Goal: Check status: Check status

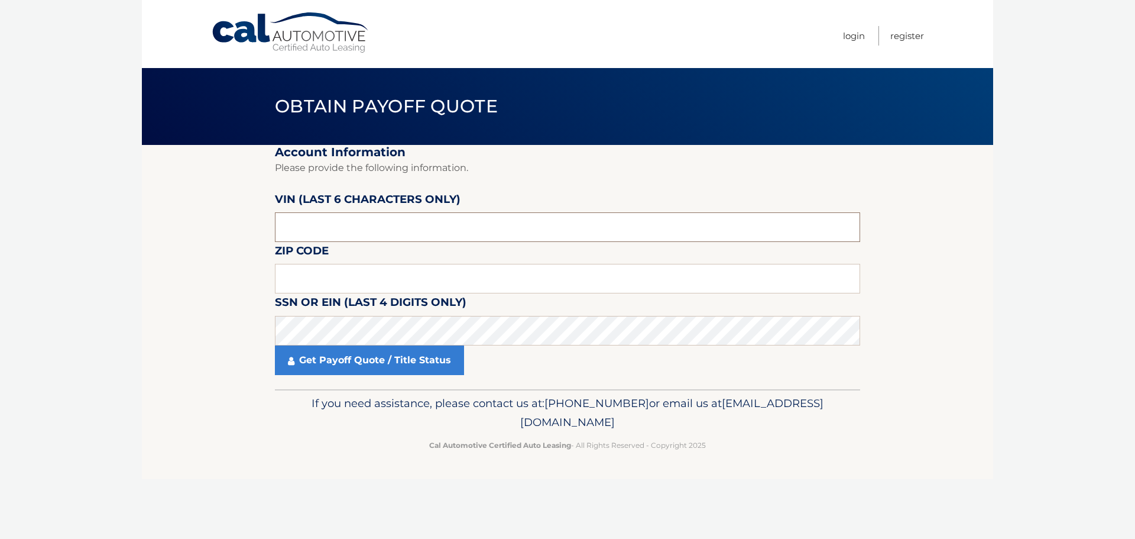
click at [317, 219] on input "text" at bounding box center [567, 227] width 585 height 30
drag, startPoint x: 317, startPoint y: 231, endPoint x: 251, endPoint y: 228, distance: 66.8
click at [251, 228] on section "Account Information Please provide the following information. [PERSON_NAME] (la…" at bounding box center [567, 267] width 851 height 244
type input "165431"
click at [291, 277] on input "text" at bounding box center [567, 279] width 585 height 30
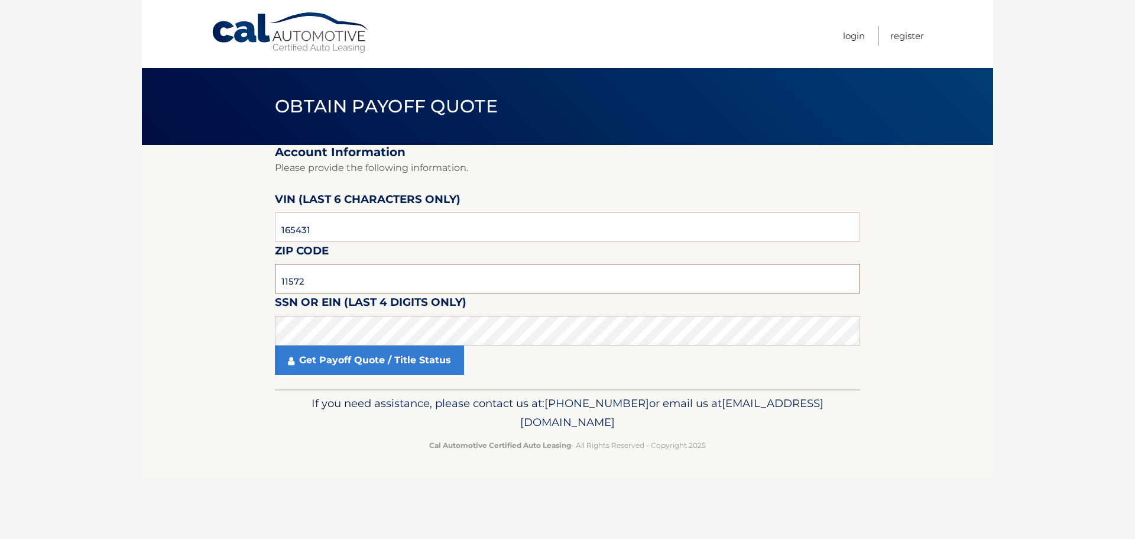
type input "11572"
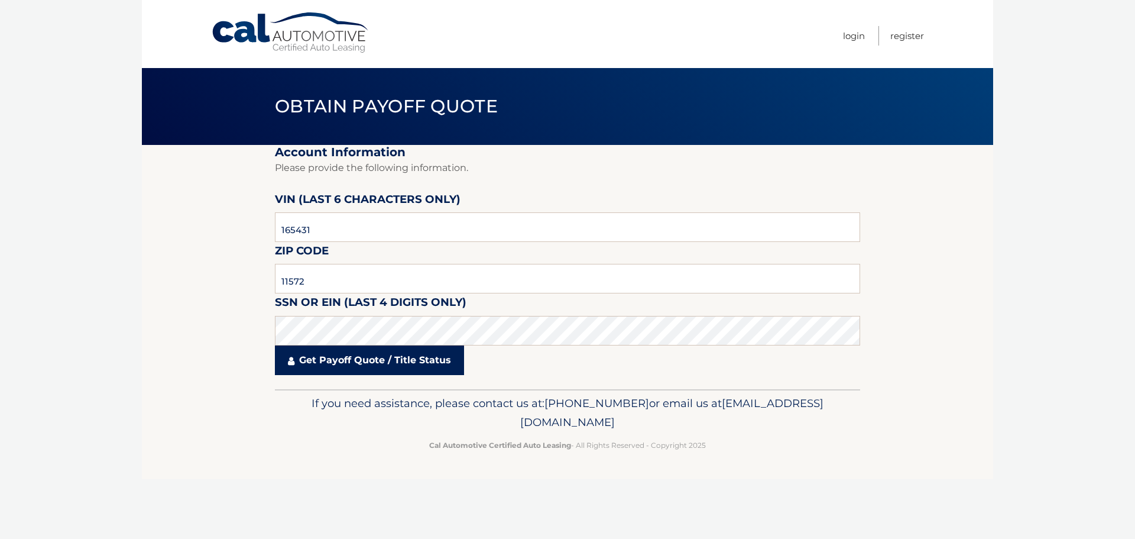
click at [299, 355] on link "Get Payoff Quote / Title Status" at bounding box center [369, 360] width 189 height 30
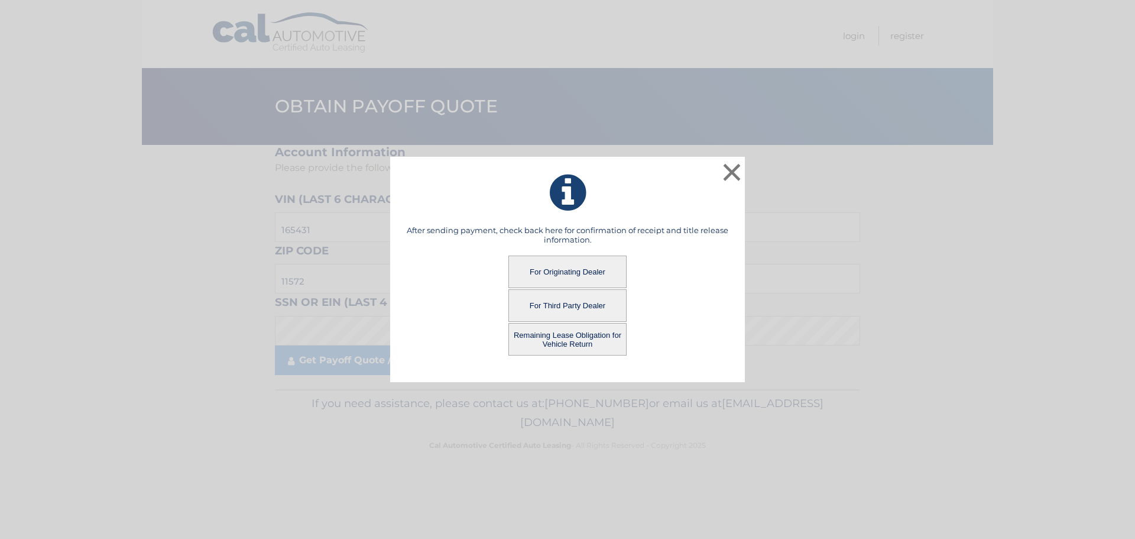
click at [573, 267] on button "For Originating Dealer" at bounding box center [567, 271] width 118 height 33
click at [567, 268] on button "For Originating Dealer" at bounding box center [567, 271] width 118 height 33
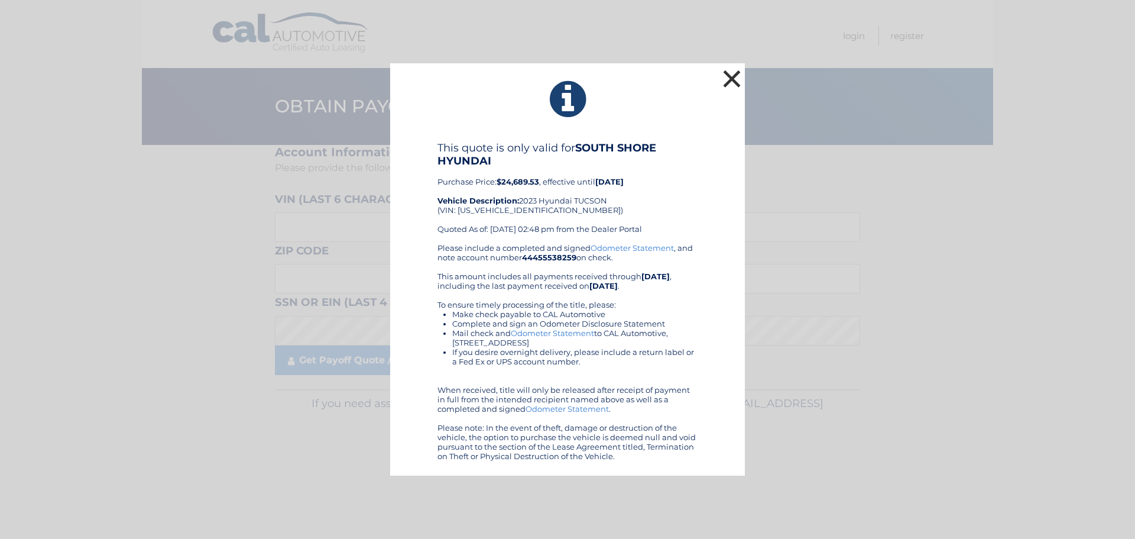
click at [735, 80] on button "×" at bounding box center [732, 79] width 24 height 24
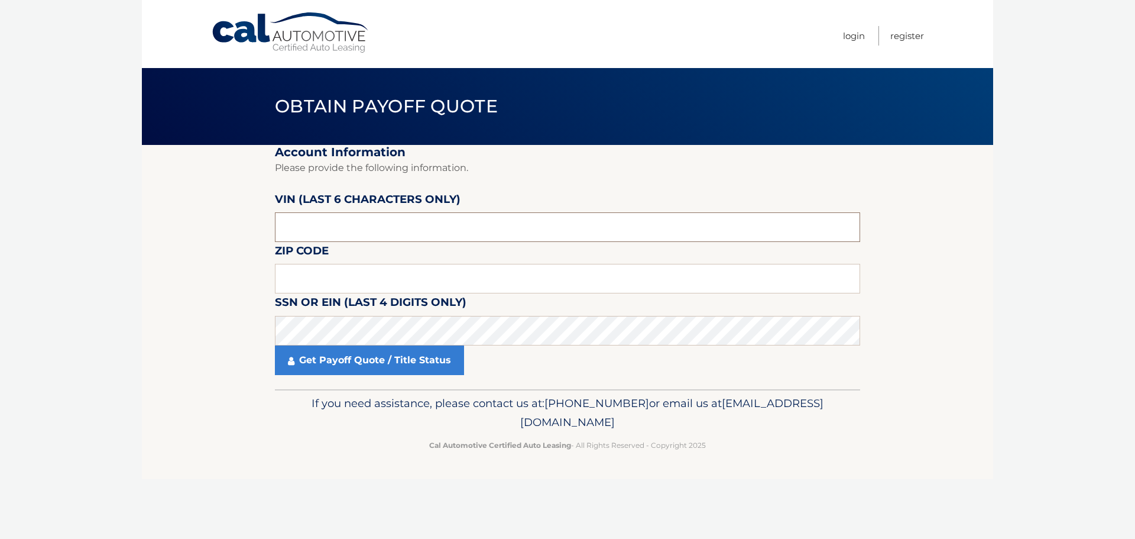
click at [314, 219] on input "text" at bounding box center [567, 227] width 585 height 30
drag, startPoint x: 313, startPoint y: 225, endPoint x: 251, endPoint y: 226, distance: 62.1
click at [251, 226] on section "Account Information Please provide the following information. [PERSON_NAME] (la…" at bounding box center [567, 267] width 851 height 244
type input "165431"
click at [291, 284] on input "text" at bounding box center [567, 279] width 585 height 30
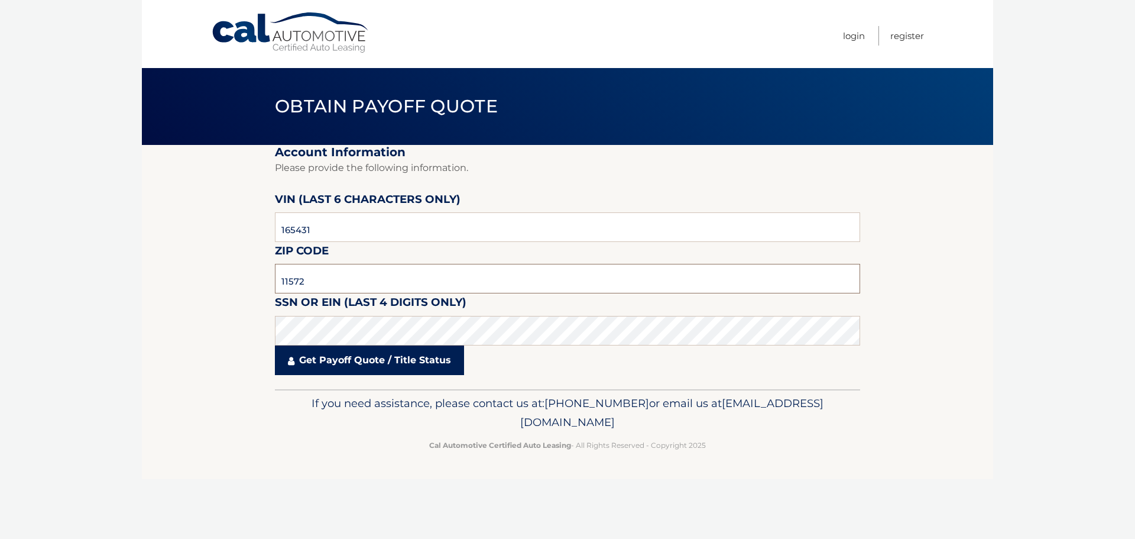
type input "11572"
click at [316, 365] on link "Get Payoff Quote / Title Status" at bounding box center [369, 360] width 189 height 30
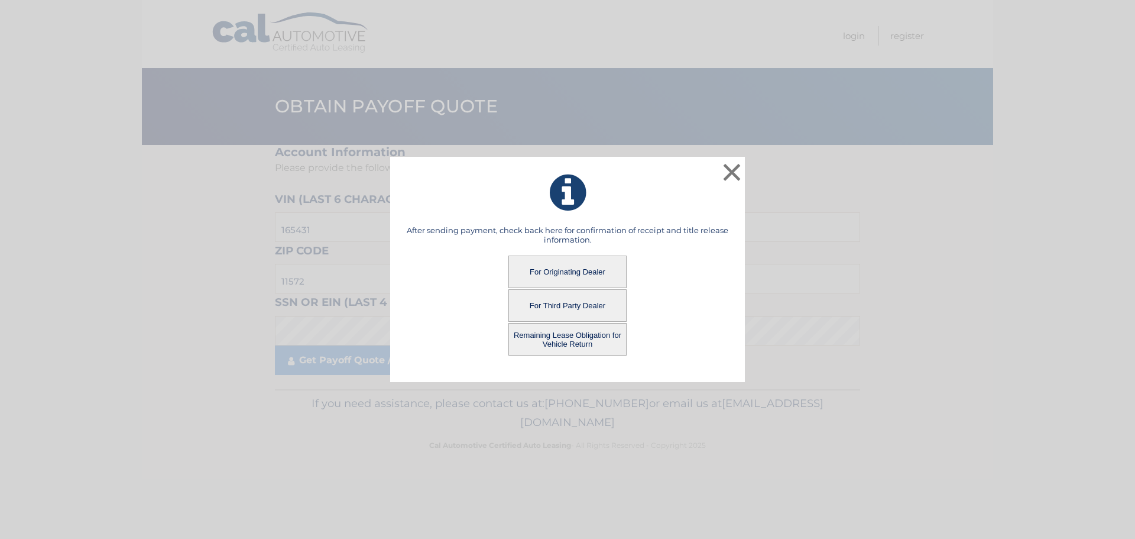
click at [575, 336] on button "Remaining Lease Obligation for Vehicle Return" at bounding box center [567, 339] width 118 height 33
click at [566, 340] on button "Remaining Lease Obligation for Vehicle Return" at bounding box center [567, 339] width 118 height 33
click at [565, 340] on button "Remaining Lease Obligation for Vehicle Return" at bounding box center [567, 339] width 118 height 33
